Goal: Task Accomplishment & Management: Use online tool/utility

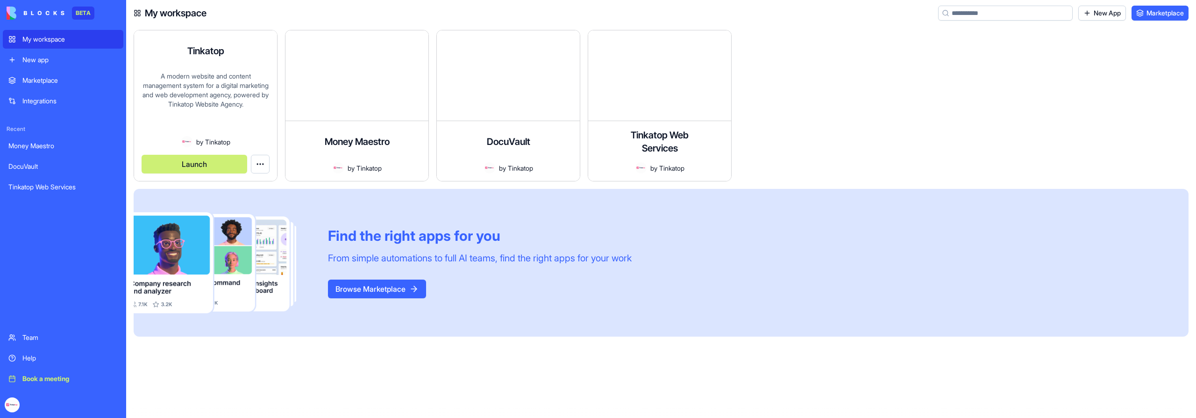
click at [232, 170] on button "Launch" at bounding box center [195, 164] width 106 height 19
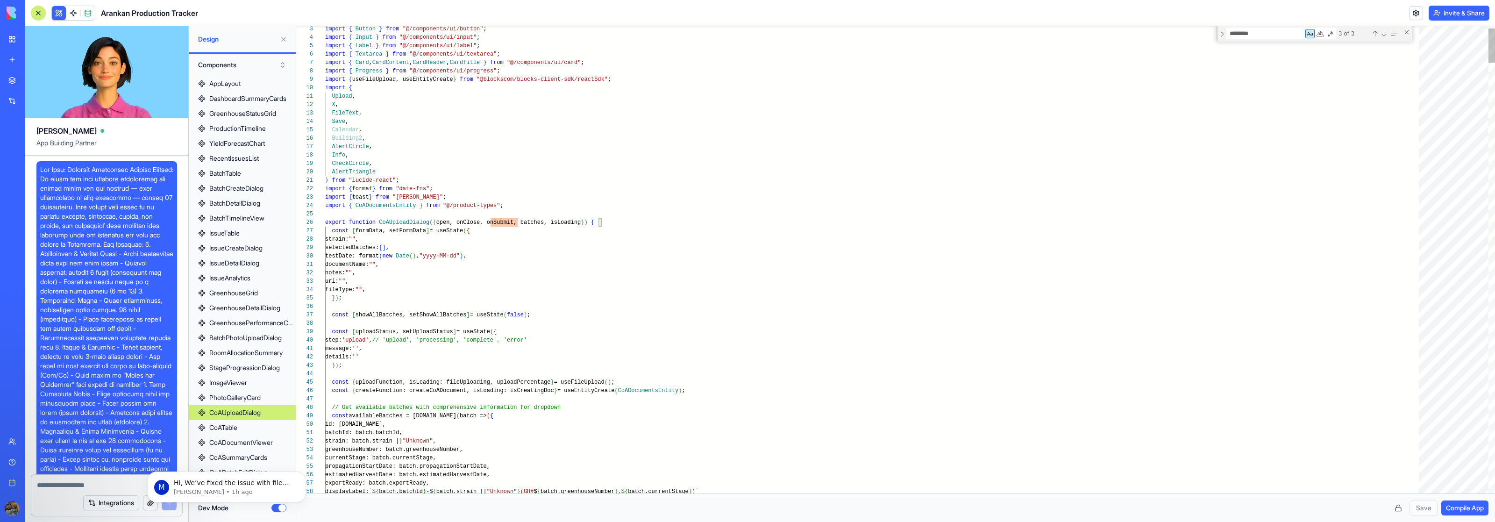
scroll to position [7, 3]
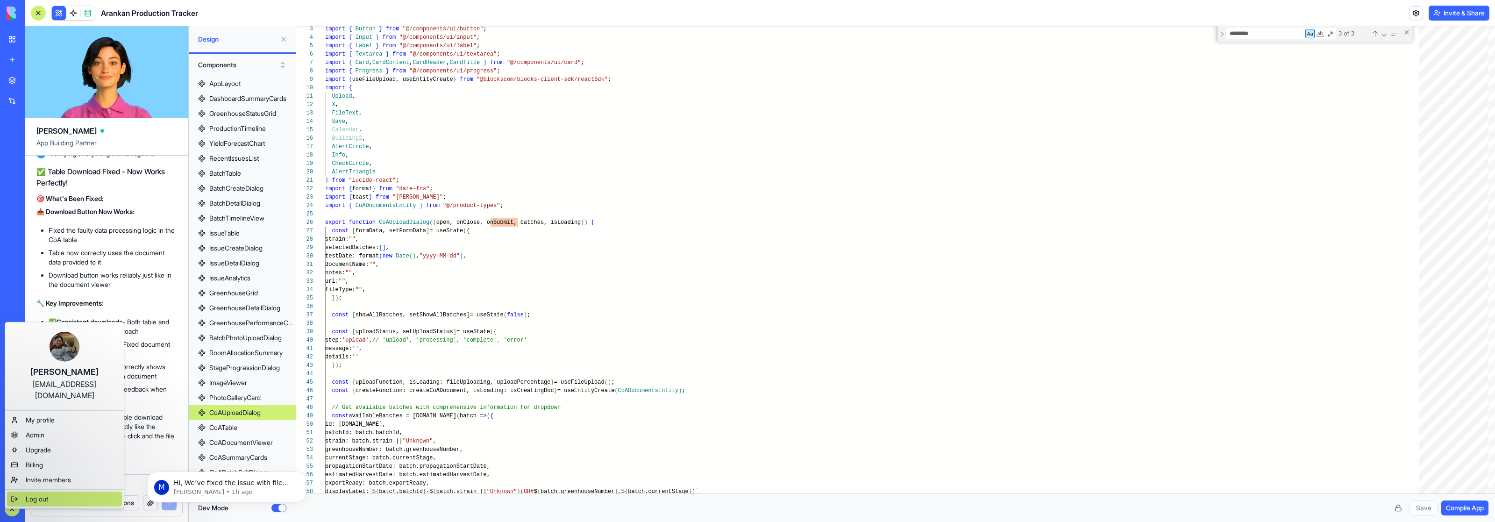
click at [73, 491] on div "Log out" at bounding box center [64, 498] width 115 height 15
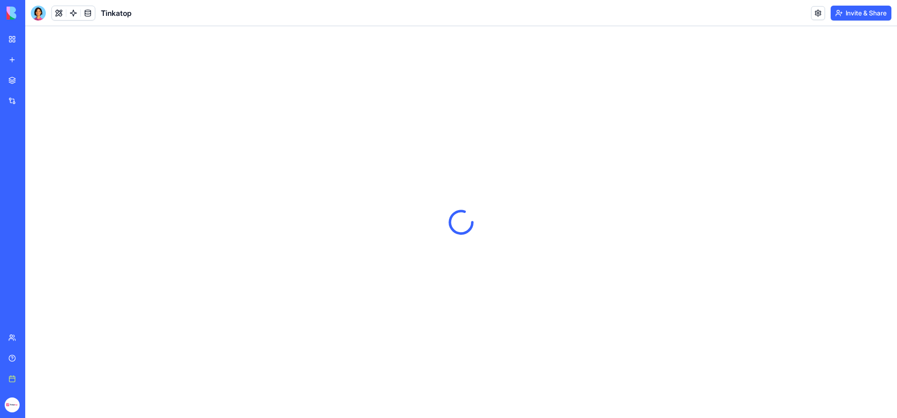
click at [864, 15] on button "Invite & Share" at bounding box center [860, 13] width 61 height 15
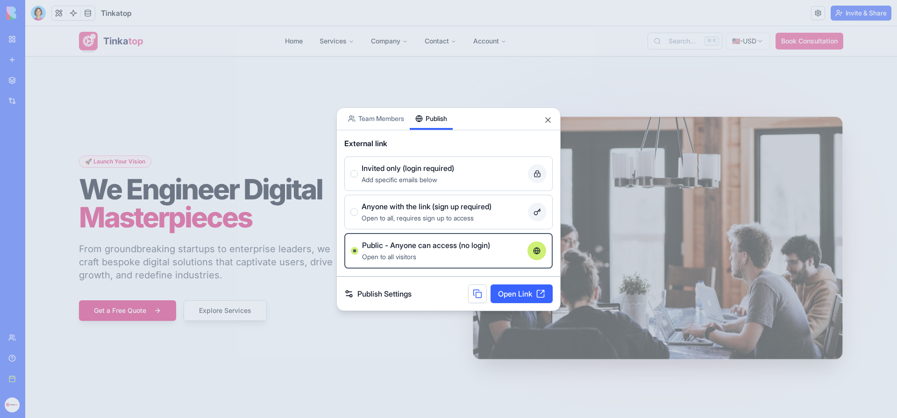
click at [439, 114] on button "Publish" at bounding box center [431, 119] width 43 height 22
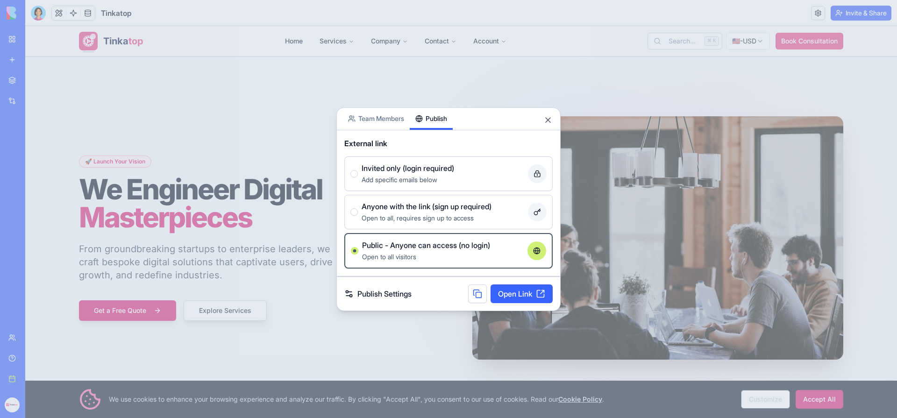
click at [513, 294] on link "Open Link" at bounding box center [521, 293] width 62 height 19
